Goal: Task Accomplishment & Management: Manage account settings

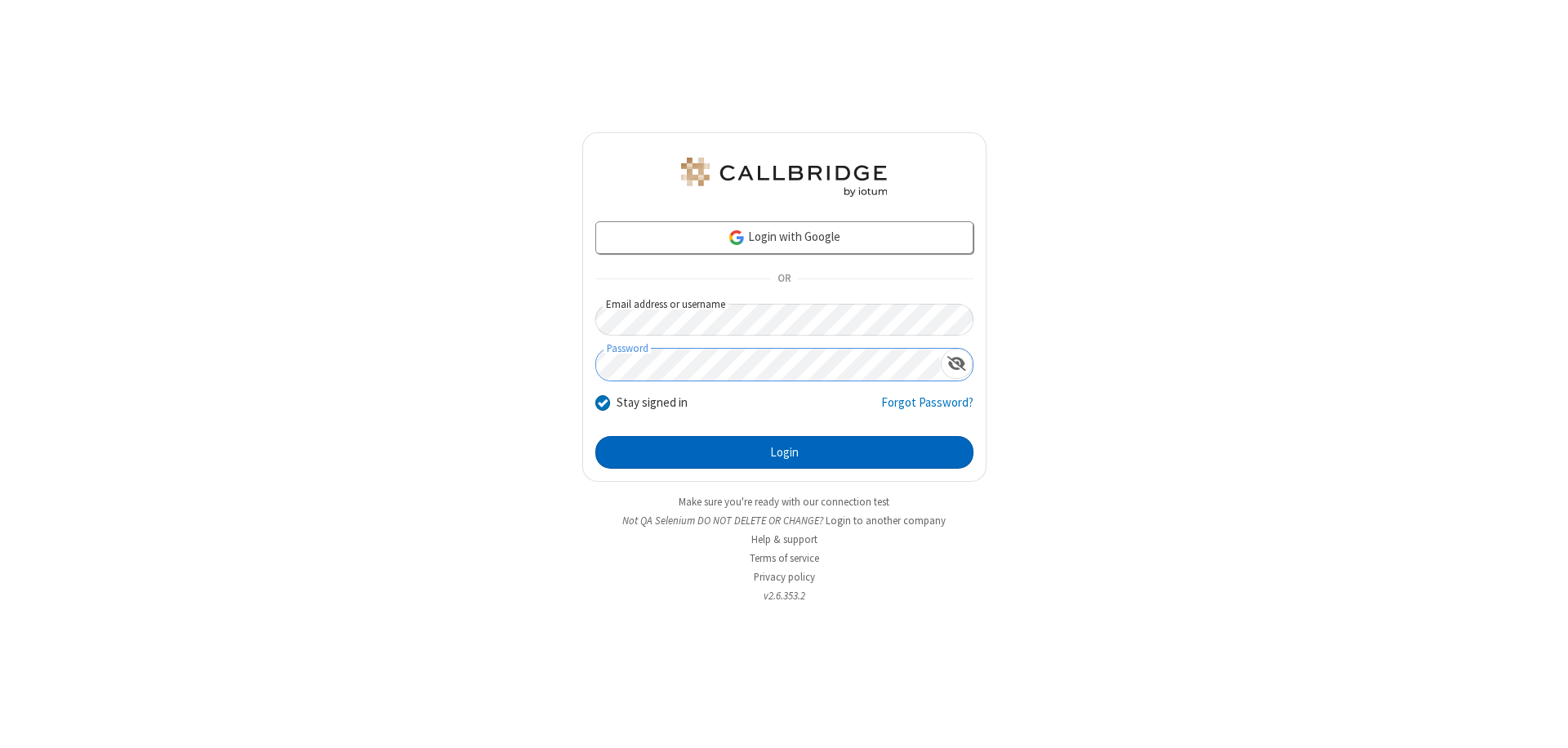
click at [784, 452] on button "Login" at bounding box center [784, 452] width 378 height 32
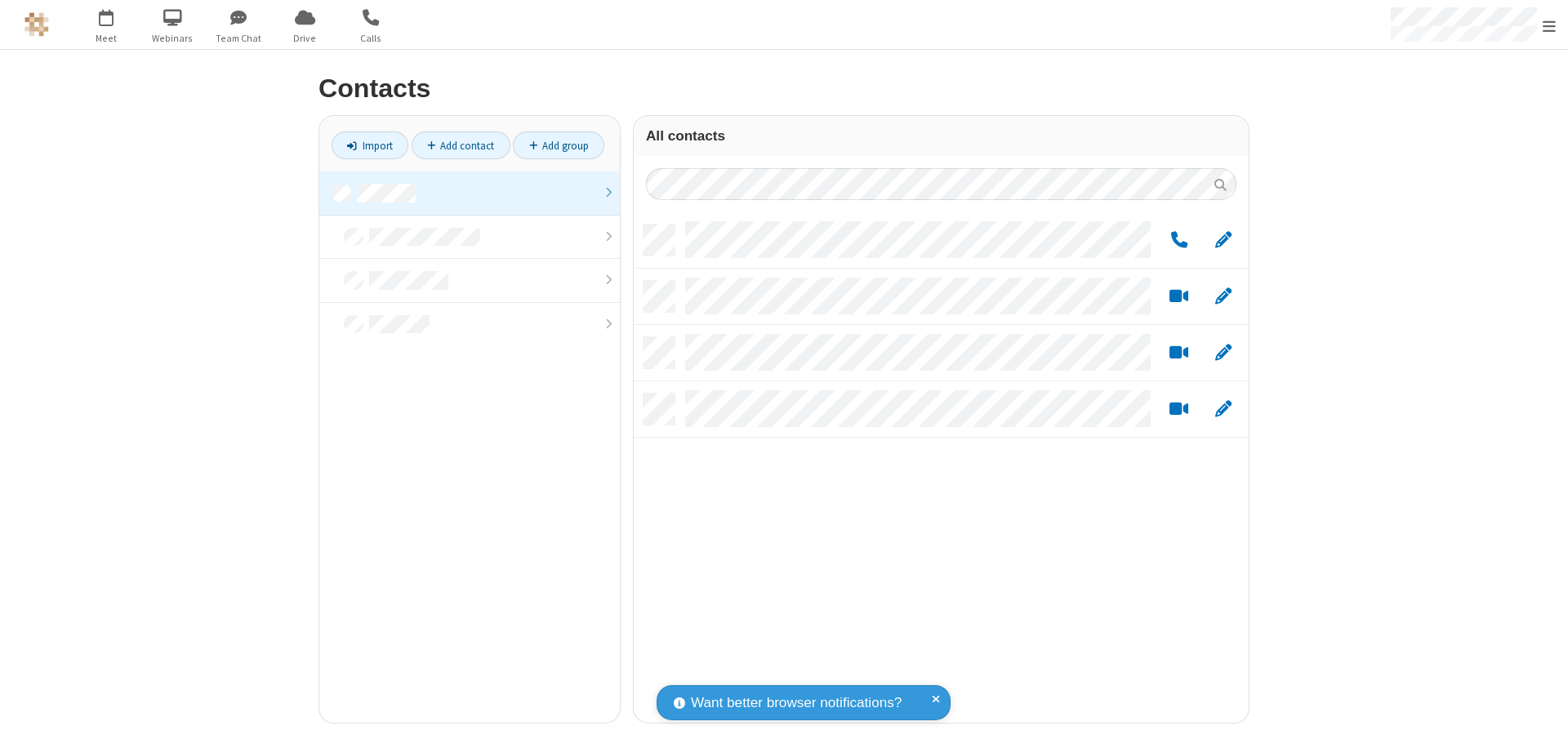
scroll to position [498, 603]
click at [558, 145] on link "Add group" at bounding box center [558, 145] width 92 height 28
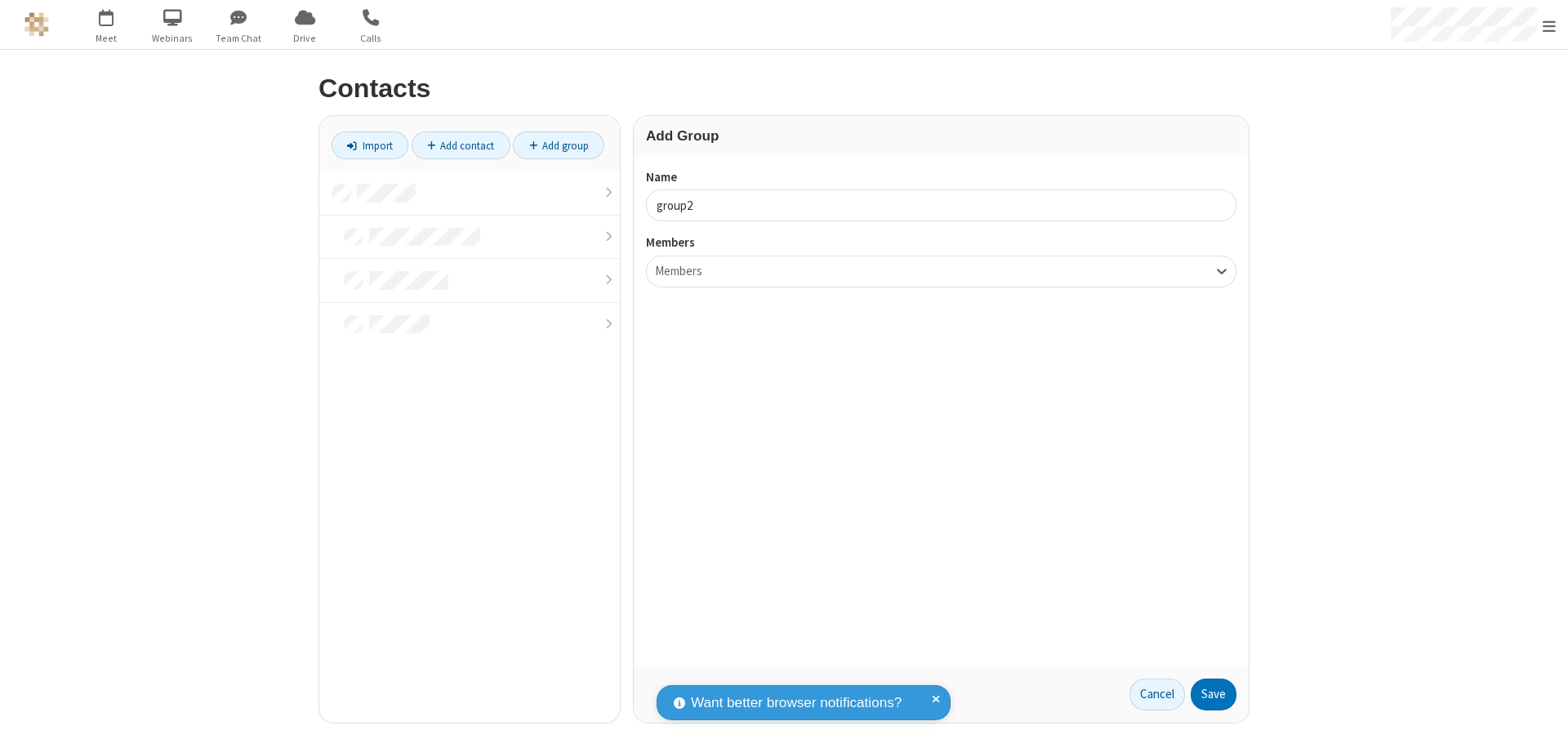
type input "group2"
type input "name19"
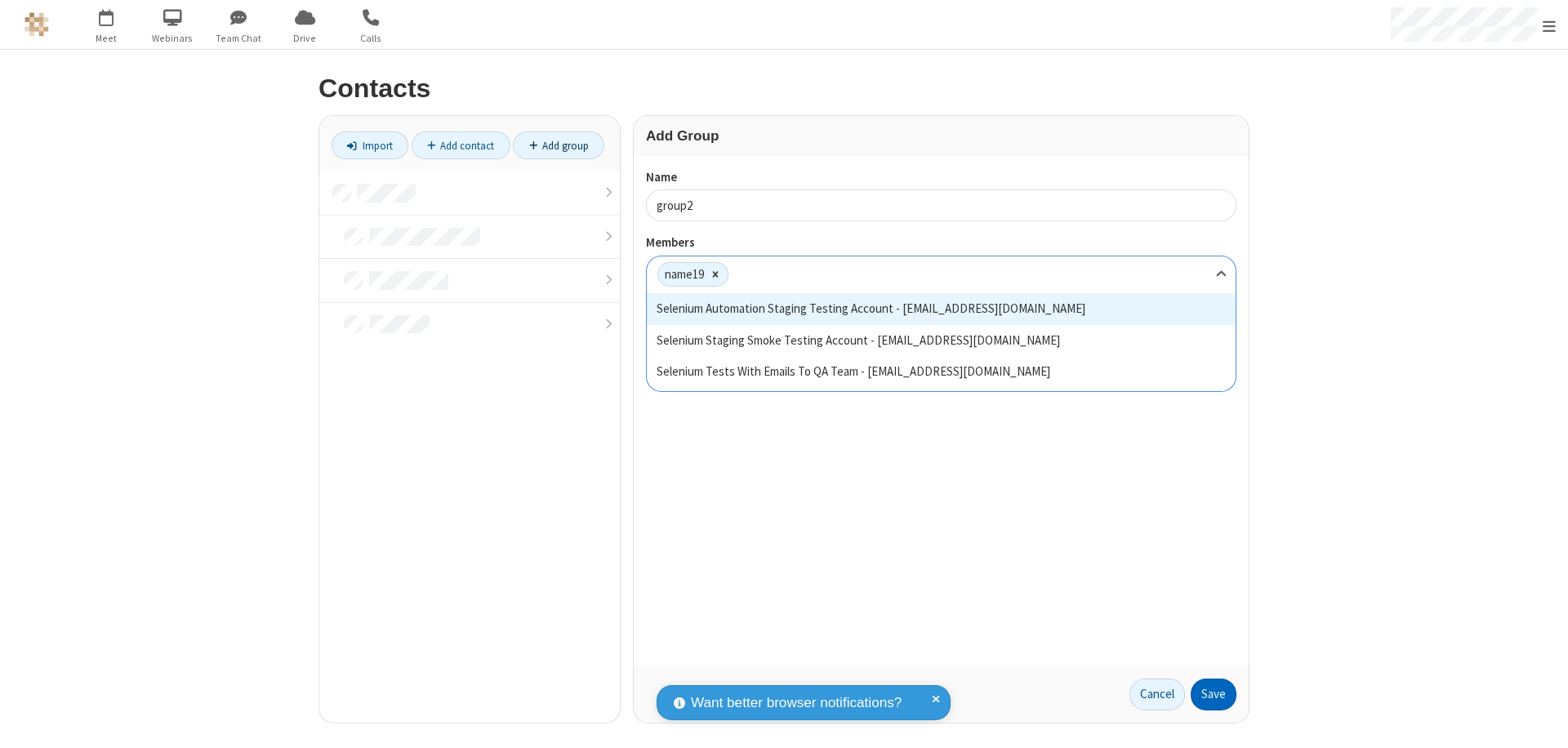
click at [1214, 694] on button "Save" at bounding box center [1213, 694] width 45 height 32
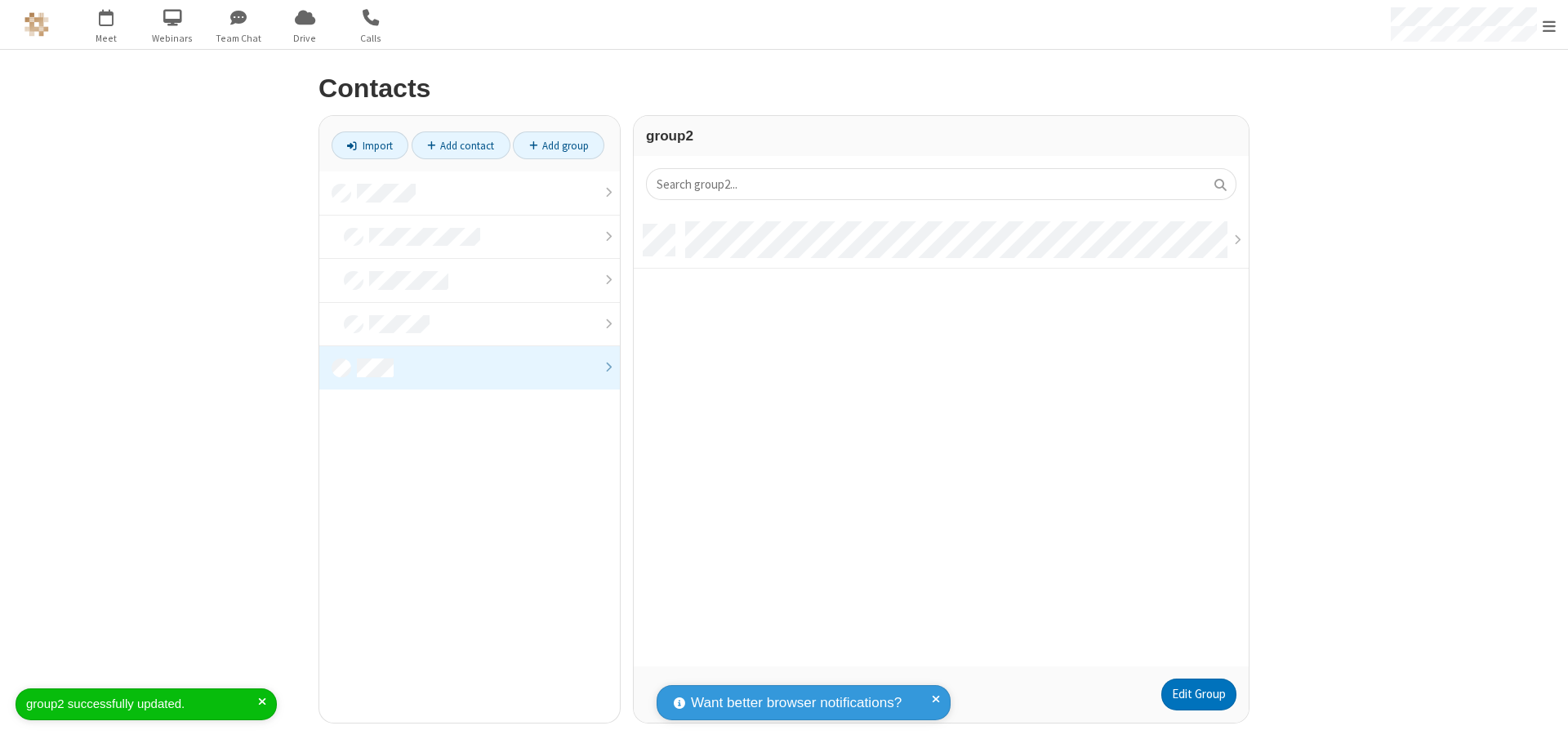
scroll to position [442, 603]
click at [1198, 694] on link "Edit Group" at bounding box center [1198, 694] width 75 height 32
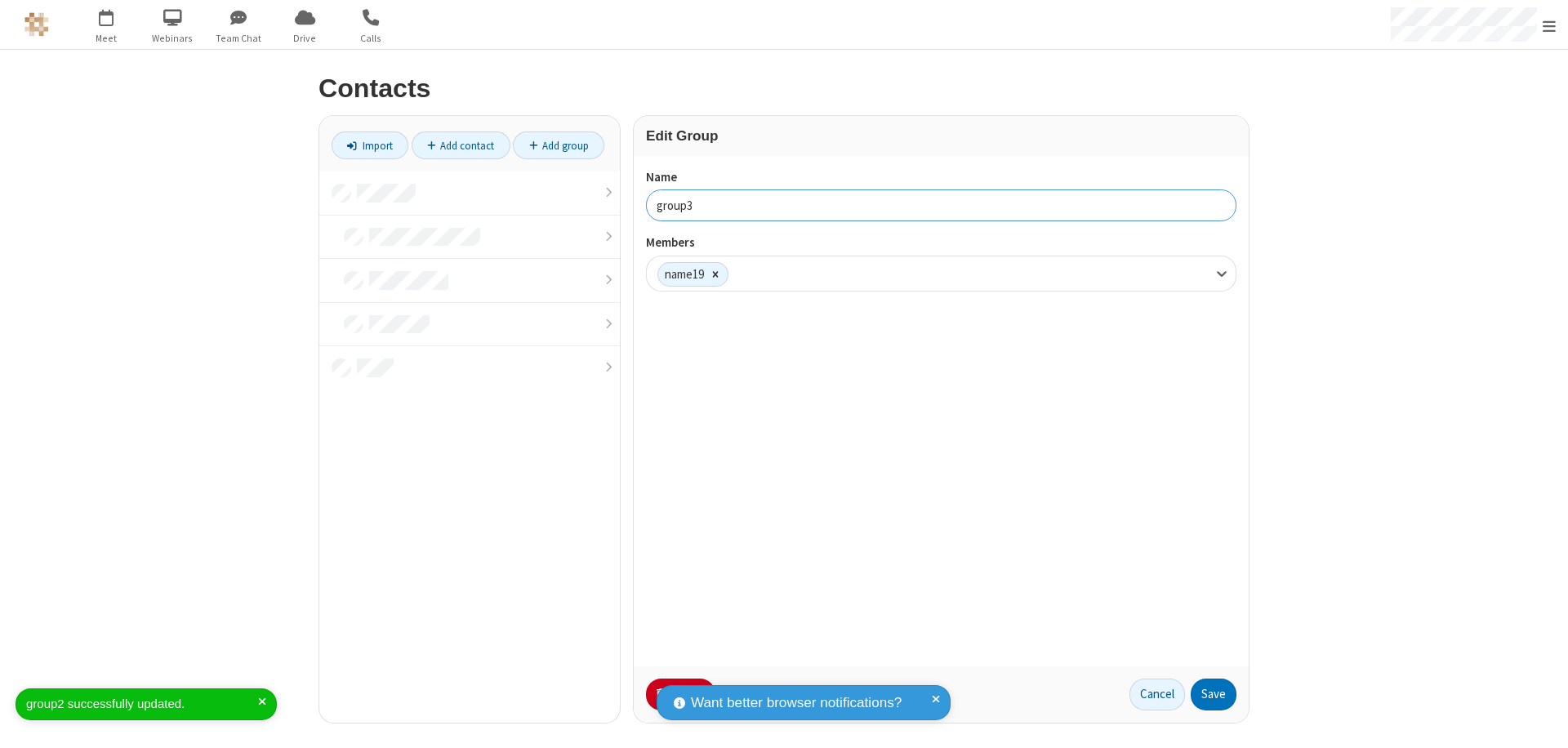
type input "group3"
click at [1214, 694] on button "Save" at bounding box center [1213, 694] width 45 height 32
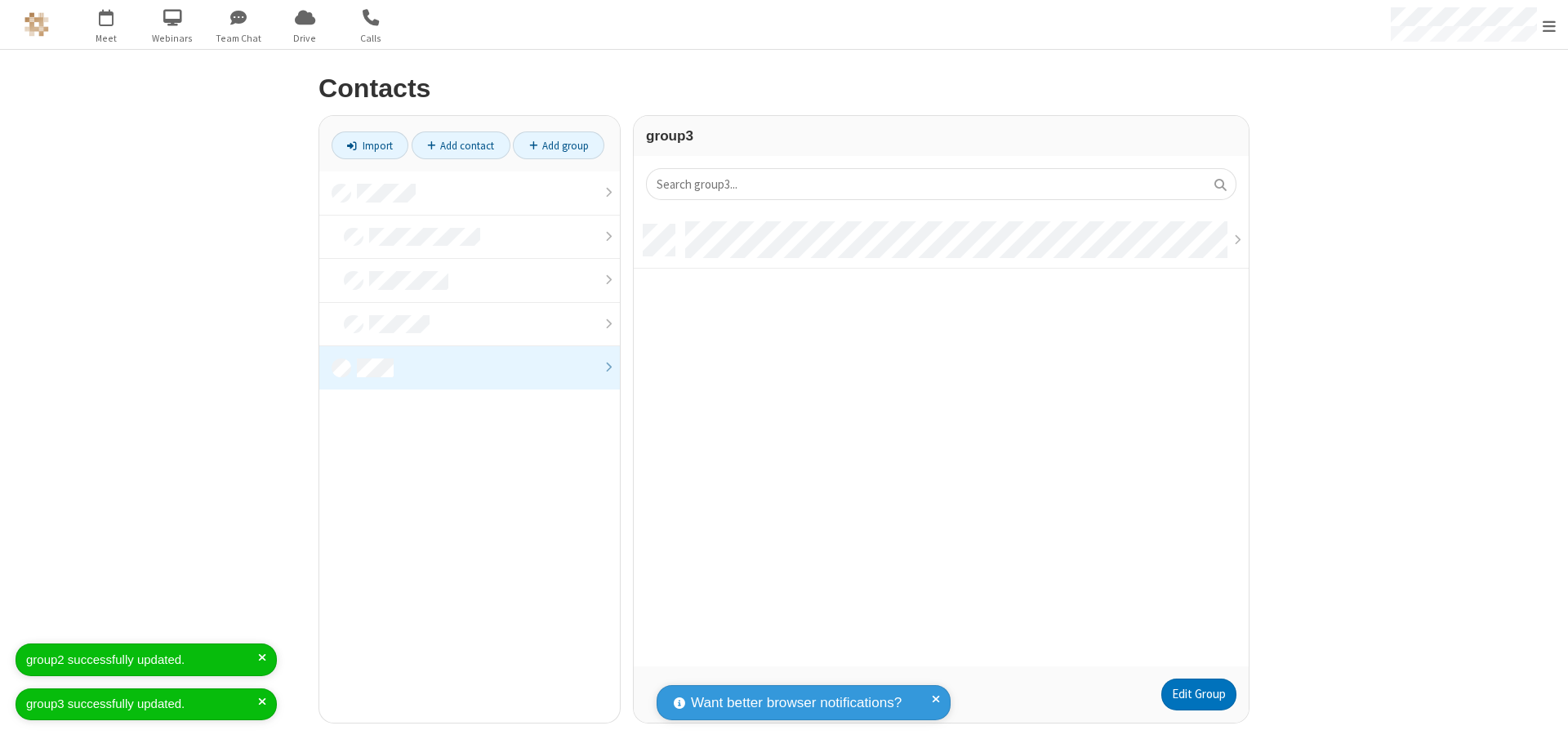
scroll to position [442, 603]
